Goal: Find contact information: Find contact information

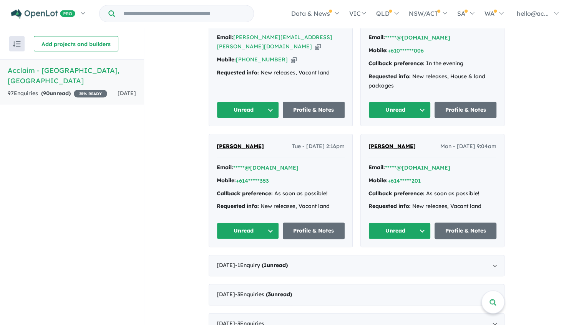
scroll to position [423, 0]
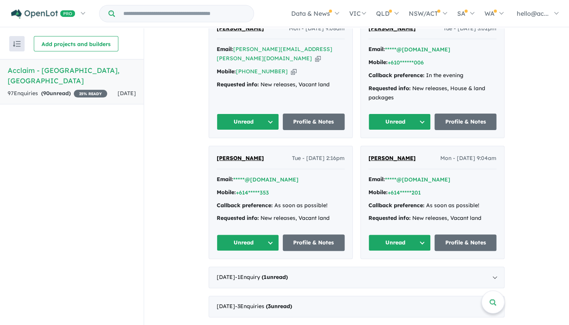
click at [407, 155] on span "[PERSON_NAME]" at bounding box center [392, 158] width 47 height 7
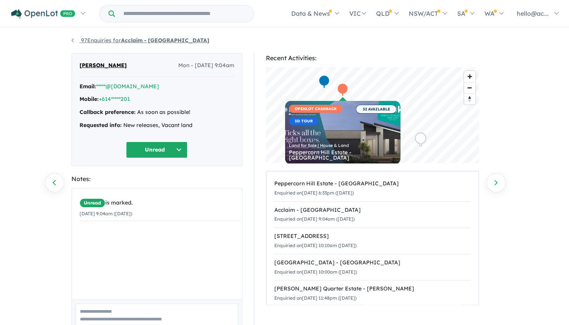
click at [72, 41] on link "97 Enquiries for Acclaim - [GEOGRAPHIC_DATA]" at bounding box center [140, 40] width 138 height 7
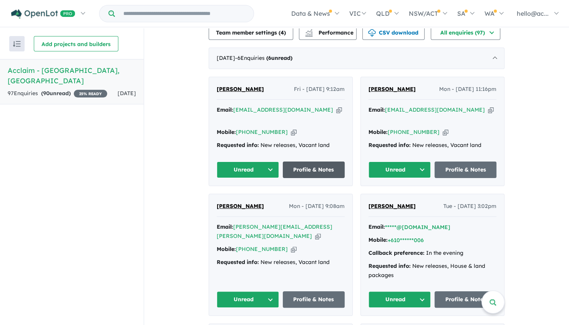
scroll to position [269, 0]
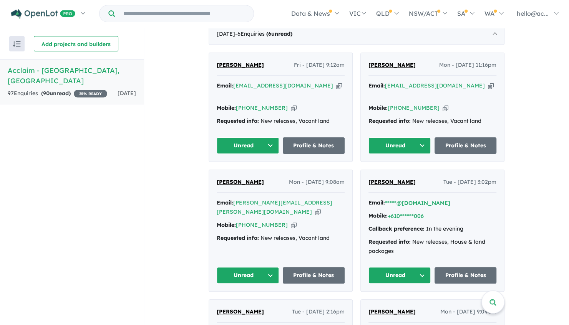
click at [291, 104] on icon "button" at bounding box center [294, 108] width 6 height 8
drag, startPoint x: 263, startPoint y: 59, endPoint x: 215, endPoint y: 65, distance: 48.3
click at [217, 65] on div "Channi Nahal Fri - 12/09/2025, 9:12am" at bounding box center [281, 68] width 128 height 15
copy span "[PERSON_NAME]"
click at [336, 82] on icon "button" at bounding box center [339, 86] width 6 height 8
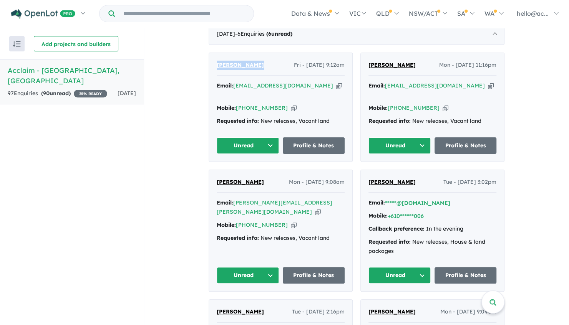
copy span "[PERSON_NAME]"
click at [321, 138] on link "Profile & Notes" at bounding box center [314, 146] width 62 height 17
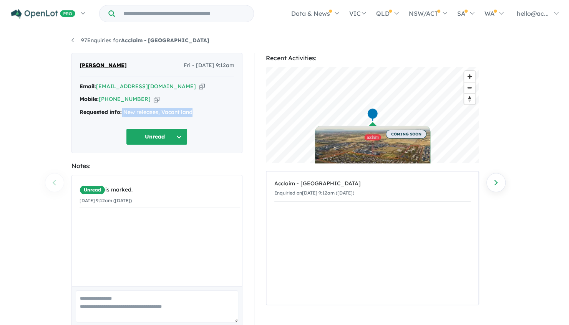
drag, startPoint x: 122, startPoint y: 111, endPoint x: 191, endPoint y: 118, distance: 69.9
click at [191, 118] on div "Email: [EMAIL_ADDRESS][DOMAIN_NAME] Copied! Mobile: [PHONE_NUMBER] Copied! Requ…" at bounding box center [157, 101] width 155 height 39
drag, startPoint x: 191, startPoint y: 118, endPoint x: 188, endPoint y: 112, distance: 7.3
copy div "New releases, Vacant land"
